Goal: Communication & Community: Ask a question

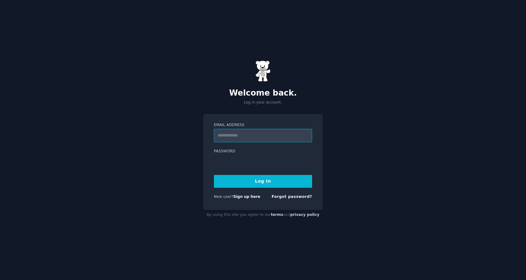
click at [262, 140] on input "Email Address" at bounding box center [263, 135] width 98 height 13
type input "*"
type input "**********"
click at [262, 151] on label "Password" at bounding box center [263, 151] width 98 height 5
click at [283, 182] on button "Log In" at bounding box center [263, 181] width 98 height 13
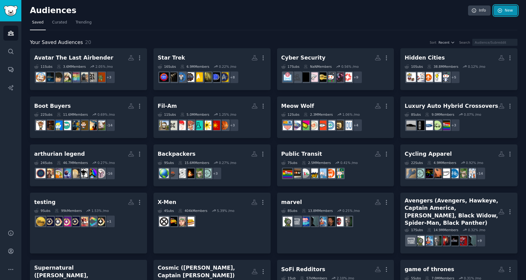
click at [508, 12] on link "New" at bounding box center [505, 10] width 24 height 10
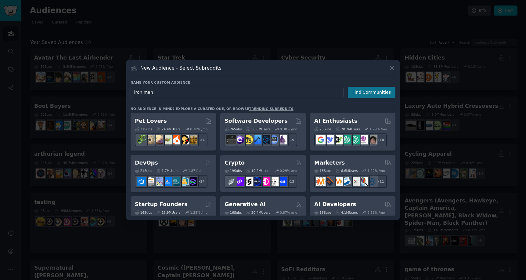
type input "iron man"
click at [366, 95] on button "Find Communities" at bounding box center [372, 92] width 48 height 11
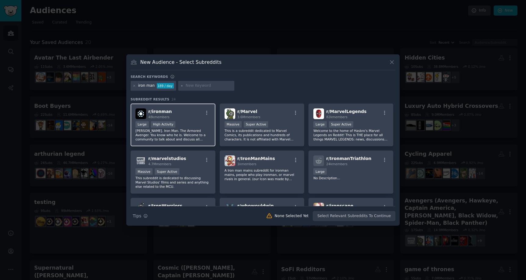
click at [198, 118] on div "r/ ironman 48k members" at bounding box center [172, 113] width 75 height 11
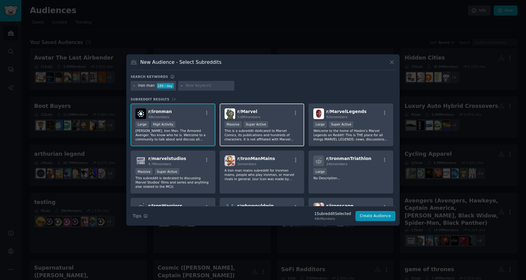
click at [270, 114] on div "r/ Marvel 3.6M members" at bounding box center [261, 113] width 75 height 11
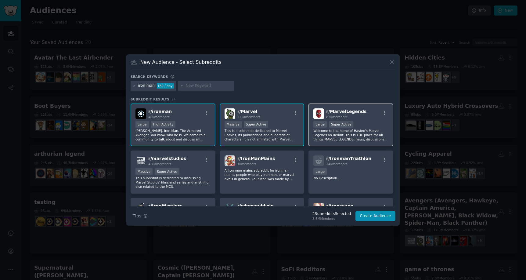
click at [351, 120] on div "r/ MarvelLegends 82k members Large Super Active Welcome to the home of Hasbro's…" at bounding box center [350, 124] width 85 height 43
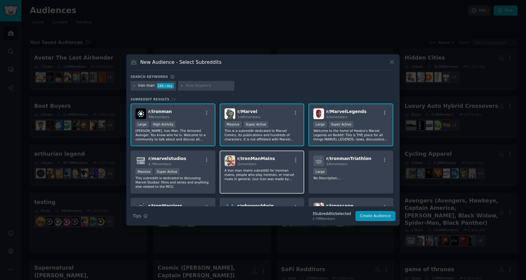
click at [241, 172] on p "A Iron man mains subreddit for ironman mains, people who play ironman, or marve…" at bounding box center [261, 174] width 75 height 13
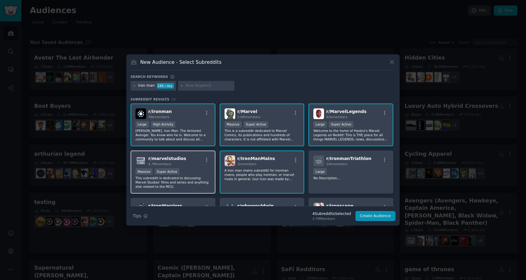
click at [180, 164] on div "4.7M members" at bounding box center [167, 164] width 38 height 4
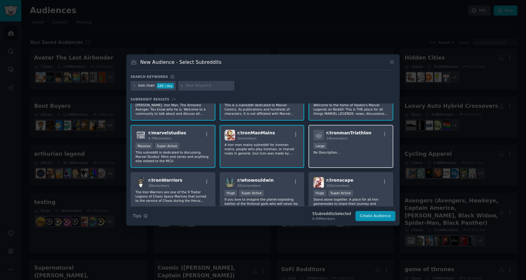
scroll to position [35, 0]
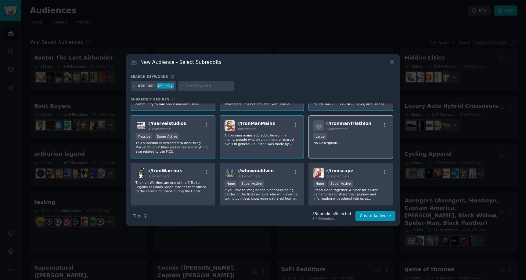
click at [355, 141] on p "No Description..." at bounding box center [350, 143] width 75 height 4
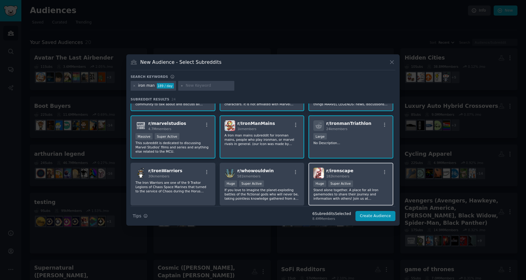
click at [353, 177] on div "r/ ironscape 182k members" at bounding box center [350, 172] width 75 height 11
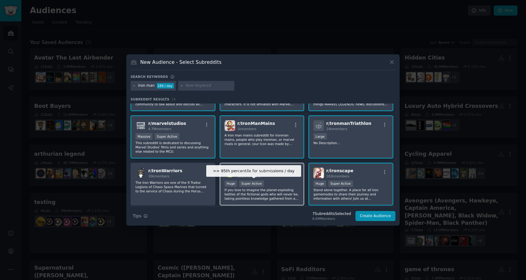
click at [260, 183] on div "Super Active" at bounding box center [251, 183] width 25 height 6
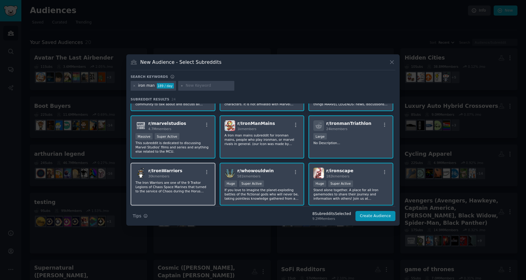
click at [180, 183] on p "The Iron Warriors are one of the 9 Traitor Legions of Chaos Space Marines that …" at bounding box center [172, 186] width 75 height 13
click at [195, 177] on div "r/ IronWarriors 30k members" at bounding box center [172, 172] width 75 height 11
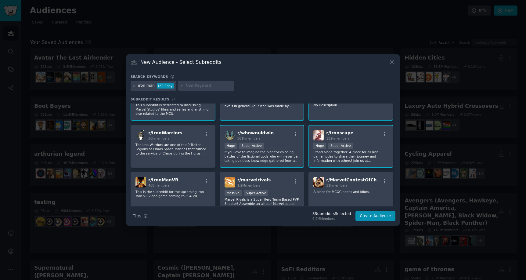
scroll to position [90, 0]
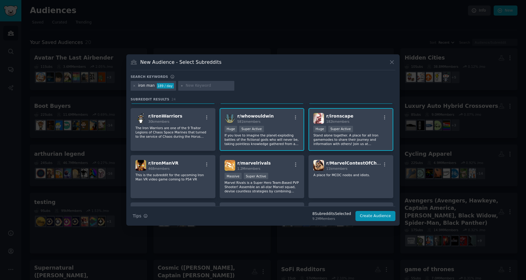
click at [375, 120] on div "r/ ironscape 182k members" at bounding box center [350, 118] width 75 height 11
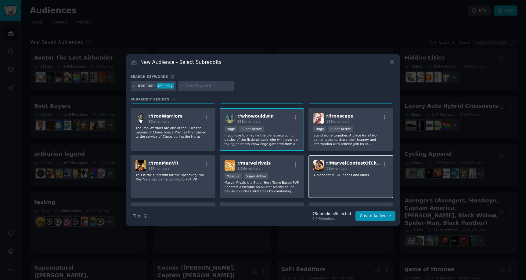
click at [372, 181] on div "r/ MarvelContestOfChamps 11k members A place for MCOC noobs and idiots." at bounding box center [350, 176] width 85 height 43
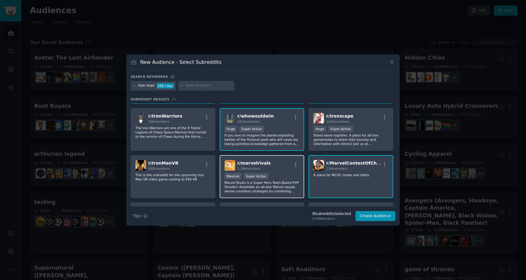
click at [289, 170] on div "r/ marvelrivals 1.2M members" at bounding box center [261, 165] width 75 height 11
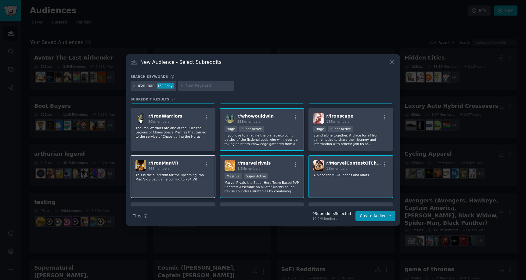
click at [192, 168] on div "r/ IronManVR 468 members" at bounding box center [172, 165] width 75 height 11
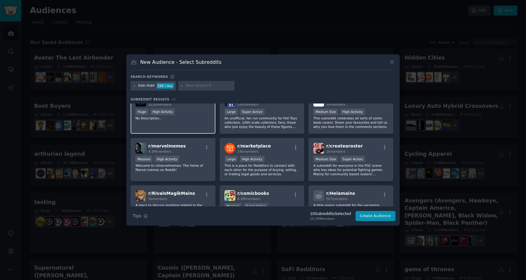
click at [194, 117] on p "No Description..." at bounding box center [172, 118] width 75 height 4
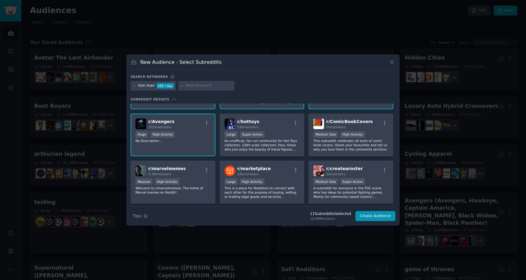
scroll to position [183, 0]
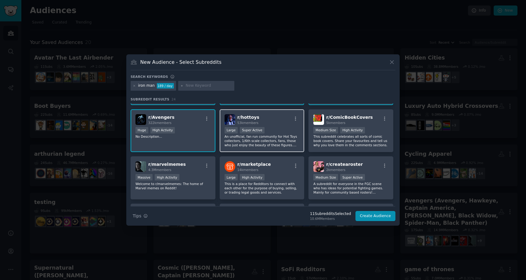
click at [296, 125] on div "r/ hottoys 53k members >= 95th percentile for submissions / day Large Super Act…" at bounding box center [262, 130] width 85 height 43
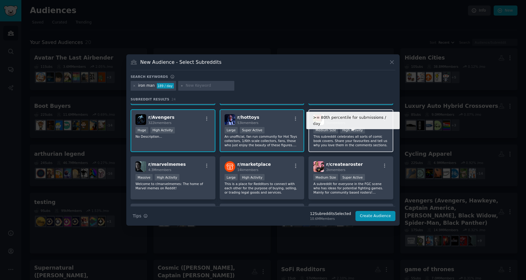
click at [355, 132] on div "High Activity" at bounding box center [352, 130] width 25 height 6
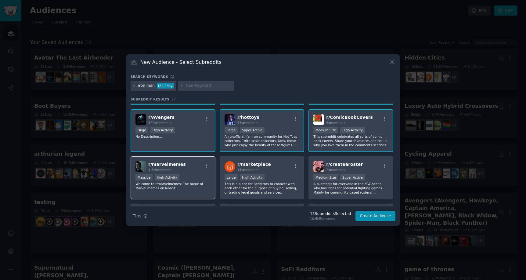
click at [195, 164] on div "r/ marvelmemes 4.3M members" at bounding box center [172, 166] width 75 height 11
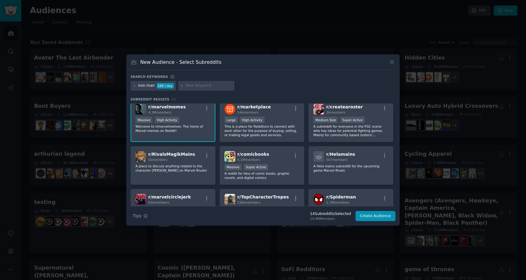
scroll to position [245, 0]
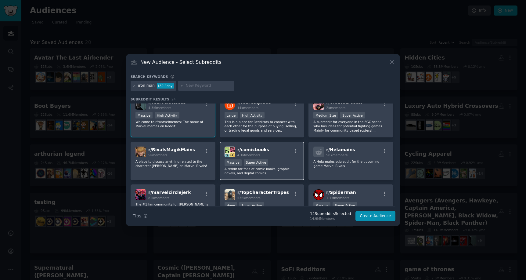
click at [283, 155] on div "r/ comicbooks 4.1M members" at bounding box center [261, 151] width 75 height 11
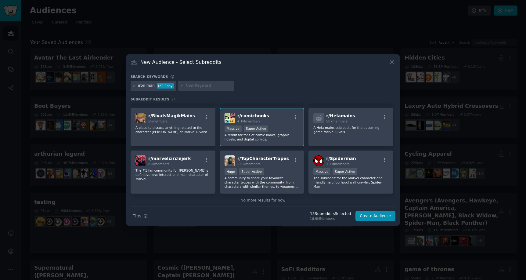
scroll to position [287, 0]
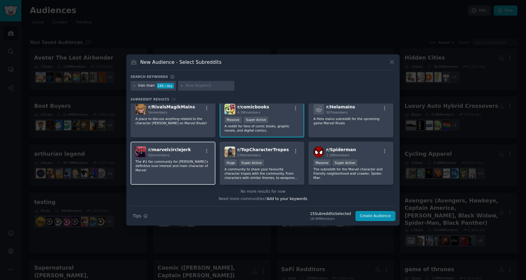
click at [199, 162] on p "The #1 fan community for Paul, Mary Jane’s definitive love interest and main ch…" at bounding box center [172, 165] width 75 height 13
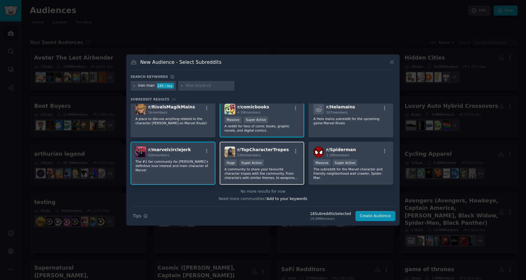
click at [287, 167] on p "A community to share your favourite character tropes with the community. From c…" at bounding box center [261, 173] width 75 height 13
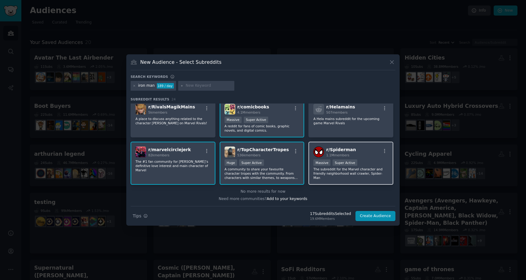
click at [378, 179] on div "r/ Spiderman 1.1M members 1,000,000+ members Massive Super Active The subreddit…" at bounding box center [350, 163] width 85 height 43
click at [378, 219] on button "Create Audience" at bounding box center [375, 216] width 40 height 10
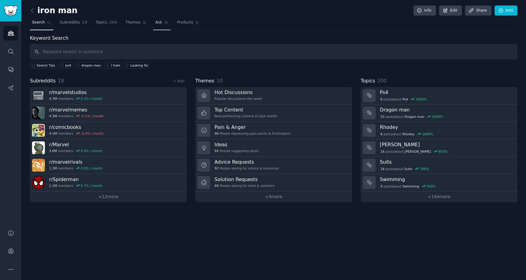
click at [160, 24] on span "Ask" at bounding box center [158, 22] width 7 height 5
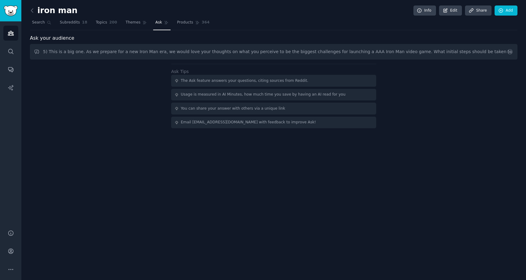
drag, startPoint x: 285, startPoint y: 51, endPoint x: 0, endPoint y: 44, distance: 284.6
click at [0, 44] on div "Audiences Search Conversations AI Reports Help Account More iron man Info Edit …" at bounding box center [263, 140] width 526 height 280
drag, startPoint x: 293, startPoint y: 53, endPoint x: 293, endPoint y: 50, distance: 3.7
click at [293, 53] on input "How do we create marketing that is unapologetically Tony Stark and yet, still i…" at bounding box center [273, 52] width 487 height 16
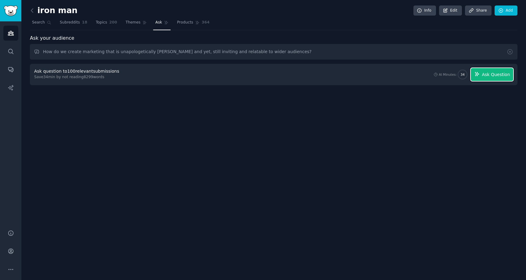
click at [491, 74] on span "Ask Question" at bounding box center [496, 74] width 28 height 6
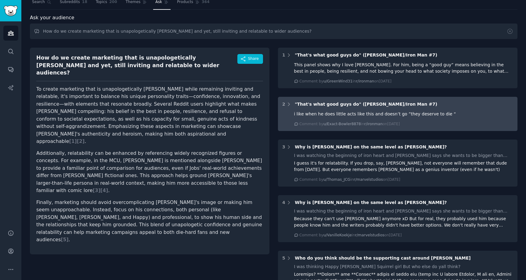
scroll to position [19, 0]
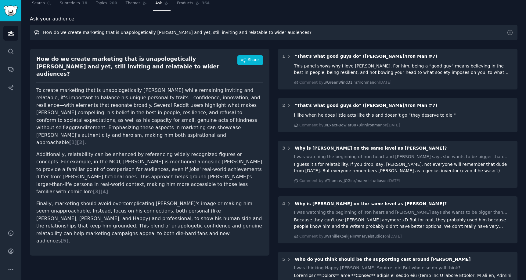
click at [267, 34] on input "How do we create marketing that is unapologetically Tony Stark and yet, still i…" at bounding box center [273, 33] width 487 height 16
paste input "As we prepare for a new Iron Man era, we would love your thoughts on what you p…"
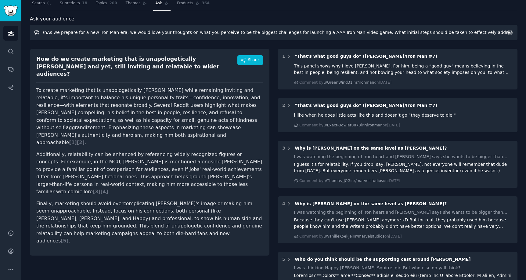
click at [267, 34] on input "How do we create marketing that is unapologetically Tony Stark and yet, still i…" at bounding box center [273, 33] width 487 height 16
paste input "As we prepare for a new Iron Man era, we would love your thoughts on what you p…"
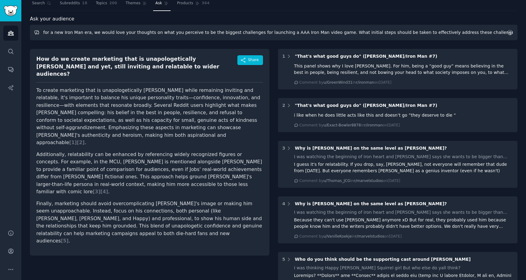
type input "As we prepare for a new Iron Man era, we would love your thoughts on what you p…"
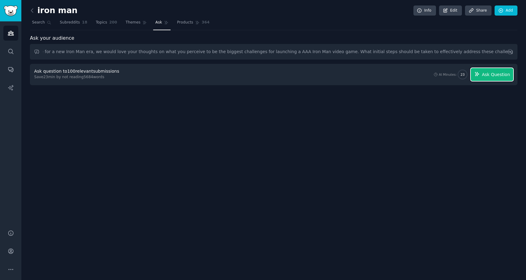
scroll to position [0, 0]
click at [489, 75] on span "Ask Question" at bounding box center [496, 74] width 28 height 6
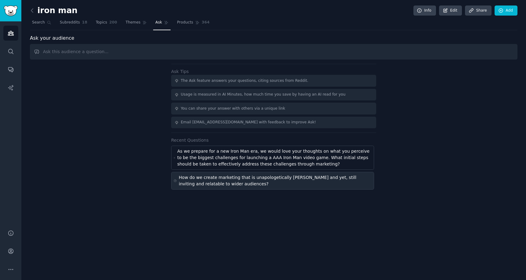
click at [253, 177] on div "How do we create marketing that is unapologetically Tony Stark and yet, still i…" at bounding box center [275, 180] width 193 height 13
type input "How do we create marketing that is unapologetically Tony Stark and yet, still i…"
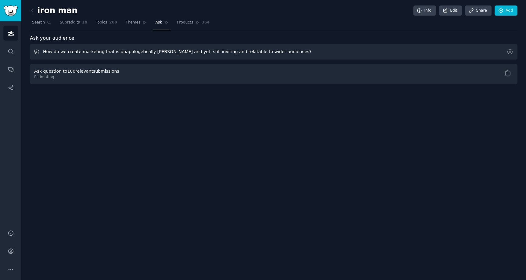
click at [252, 55] on input "How do we create marketing that is unapologetically Tony Stark and yet, still i…" at bounding box center [273, 52] width 487 height 16
